Goal: Use online tool/utility: Utilize a website feature to perform a specific function

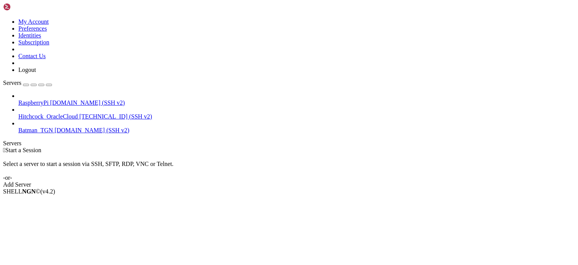
click at [49, 99] on span "RaspberryPi" at bounding box center [33, 102] width 30 height 6
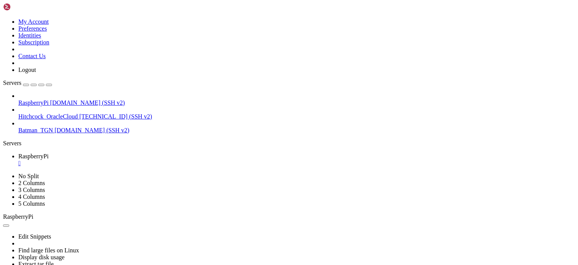
scroll to position [210, 0]
click at [149, 153] on link "RaspberryPi " at bounding box center [296, 160] width 556 height 14
click at [146, 160] on div "" at bounding box center [296, 163] width 556 height 7
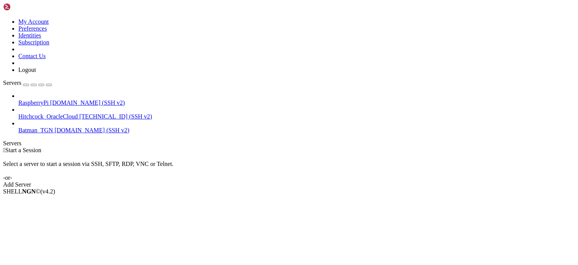
click at [191, 147] on div " Start a Session Select a server to start a session via SSH, SFTP, RDP, VNC or…" at bounding box center [288, 167] width 571 height 41
click at [170, 147] on div " Start a Session" at bounding box center [288, 150] width 571 height 7
click at [203, 154] on div "Select a server to start a session via SSH, SFTP, RDP, VNC or Telnet. -or-" at bounding box center [288, 168] width 571 height 28
click at [367, 147] on div " Start a Session Select a server to start a session via SSH, SFTP, RDP, VNC or…" at bounding box center [288, 167] width 571 height 41
click at [369, 147] on div " Start a Session Select a server to start a session via SSH, SFTP, RDP, VNC or…" at bounding box center [288, 167] width 571 height 41
